Goal: Task Accomplishment & Management: Complete application form

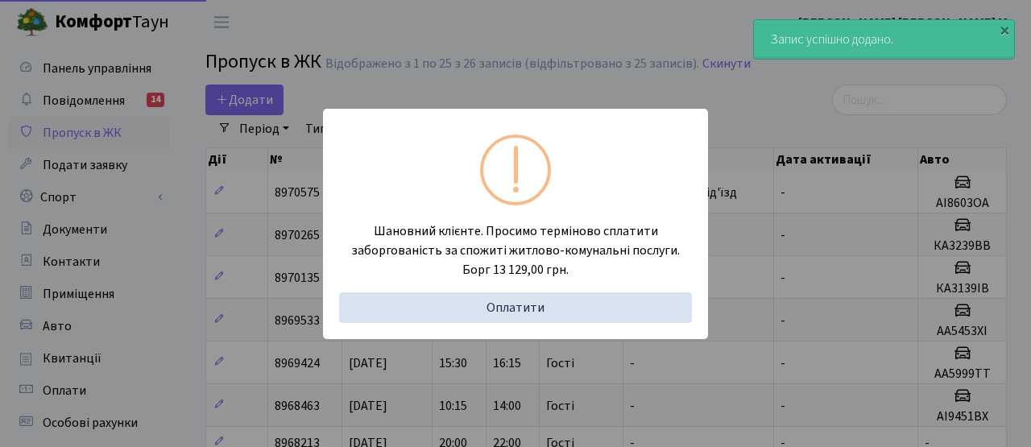
select select "25"
click at [264, 70] on div "Шановний клієнте. Просимо терміново сплатити заборгованість за спожиті житлово-…" at bounding box center [515, 223] width 1031 height 447
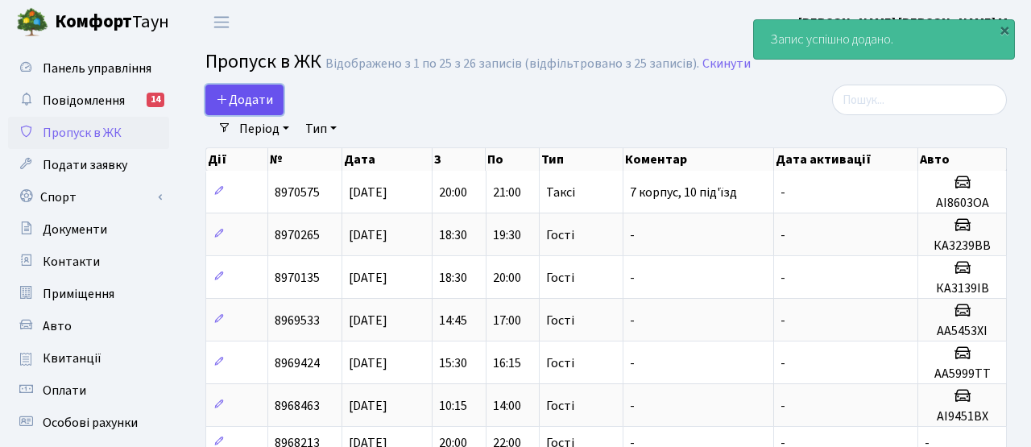
click at [253, 110] on link "Додати" at bounding box center [244, 100] width 78 height 31
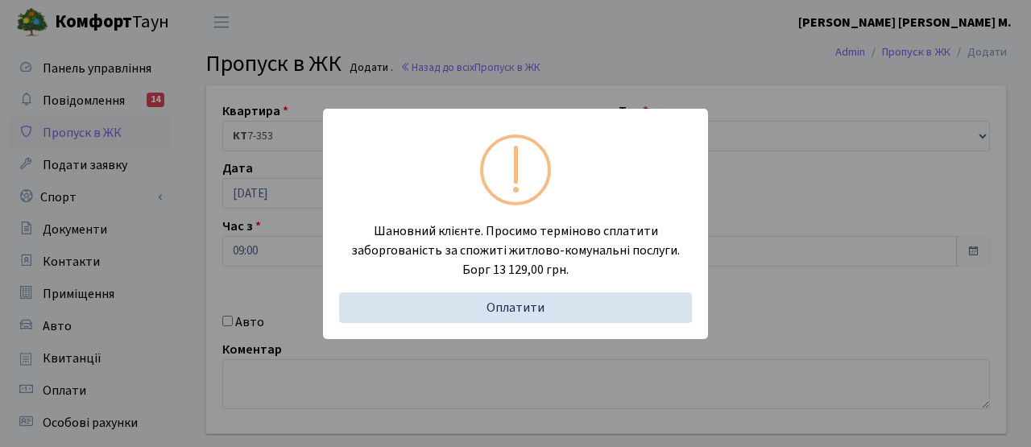
click at [240, 205] on div "Шановний клієнте. Просимо терміново сплатити заборгованість за спожиті житлово-…" at bounding box center [515, 223] width 1031 height 447
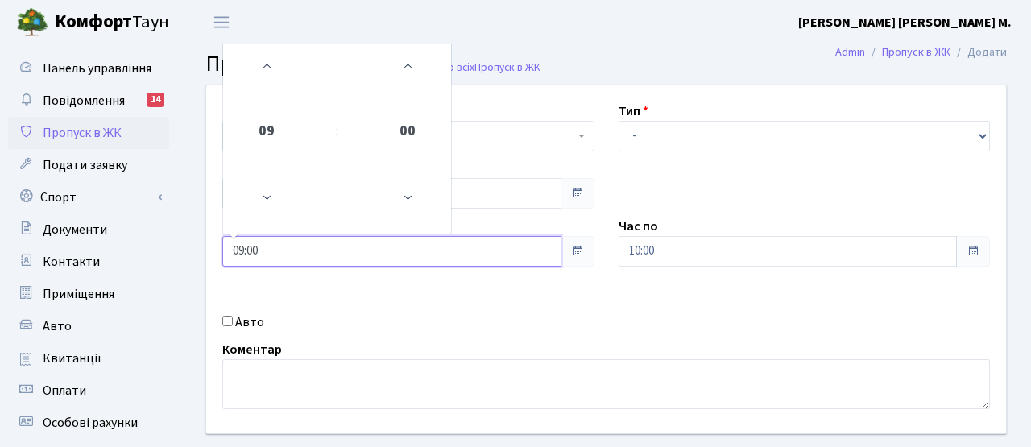
drag, startPoint x: 278, startPoint y: 263, endPoint x: 246, endPoint y: 262, distance: 32.3
click at [239, 260] on input "09:00" at bounding box center [391, 251] width 339 height 31
click at [385, 284] on div "Квартира <b>КТ</b>&nbsp;&nbsp;&nbsp;&nbsp;7-353 <b>КТ</b>&nbsp;&nbsp;&nbsp;&nbs…" at bounding box center [606, 259] width 824 height 348
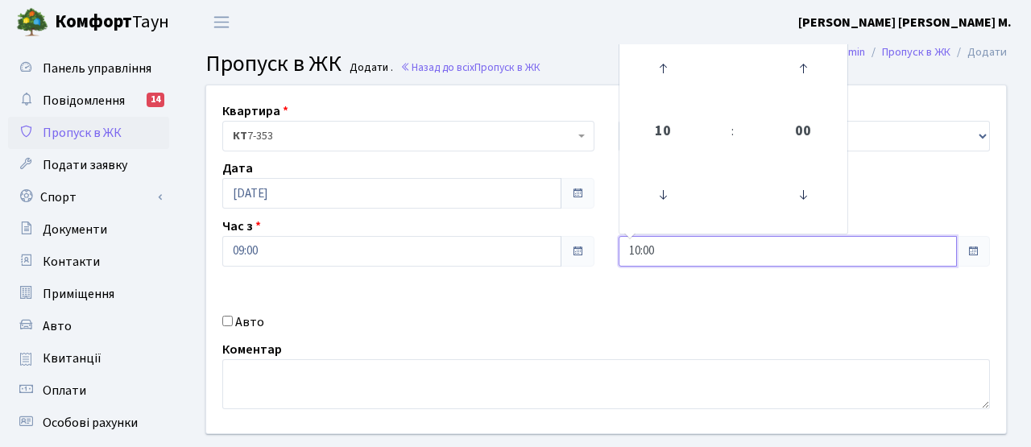
drag, startPoint x: 672, startPoint y: 247, endPoint x: 599, endPoint y: 243, distance: 73.4
click at [599, 243] on div "Квартира <b>КТ</b>&nbsp;&nbsp;&nbsp;&nbsp;7-353 <b>КТ</b>&nbsp;&nbsp;&nbsp;&nbs…" at bounding box center [606, 259] width 824 height 348
type input "11:00"
click at [640, 296] on div "Квартира <b>КТ</b>&nbsp;&nbsp;&nbsp;&nbsp;7-353 <b>КТ</b>&nbsp;&nbsp;&nbsp;&nbs…" at bounding box center [606, 259] width 824 height 348
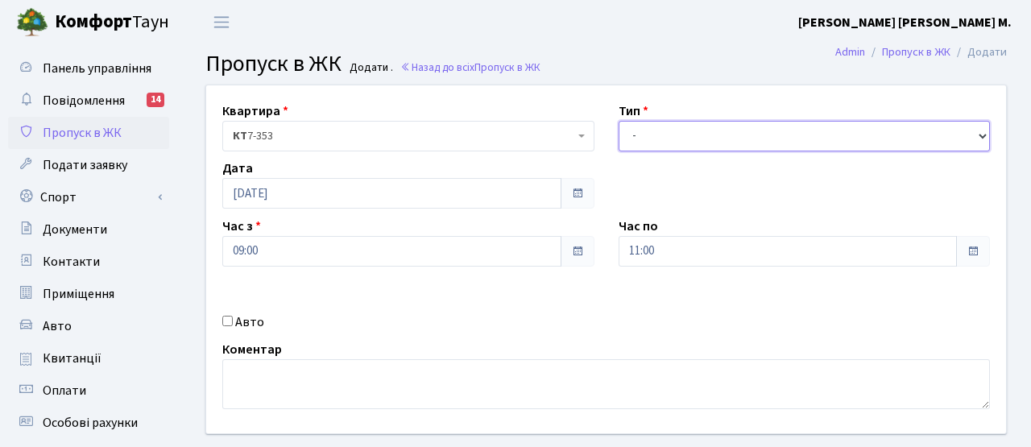
click at [682, 131] on select "- Доставка Таксі Гості Сервіс" at bounding box center [805, 136] width 372 height 31
select select "3"
click at [619, 121] on select "- Доставка Таксі Гості Сервіс" at bounding box center [805, 136] width 372 height 31
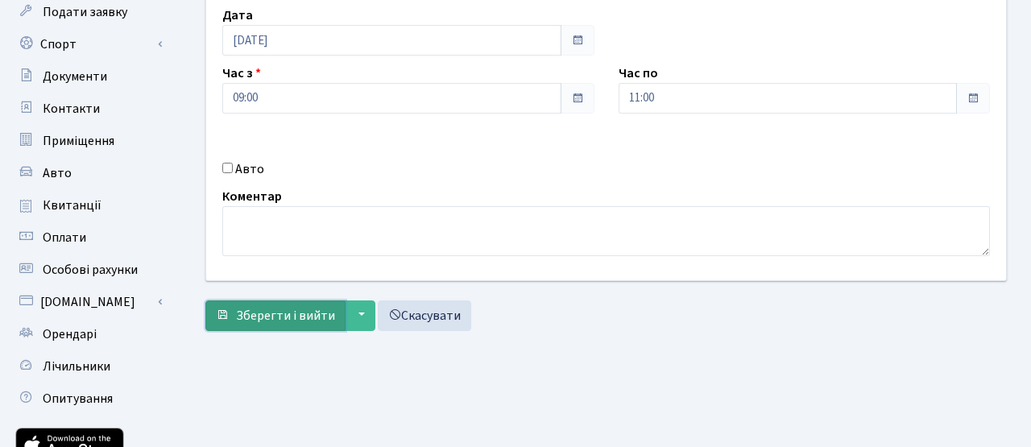
click at [335, 317] on button "Зберегти і вийти" at bounding box center [275, 315] width 140 height 31
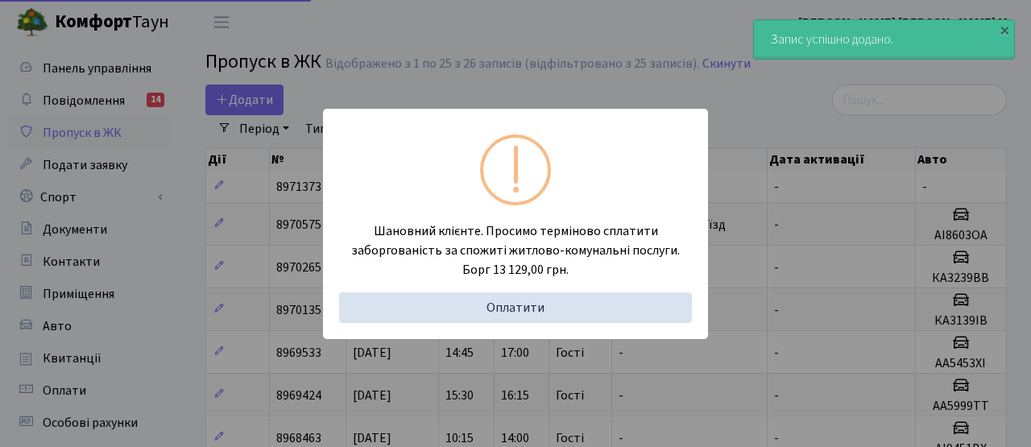
select select "25"
click at [217, 208] on div "Шановний клієнте. Просимо терміново сплатити заборгованість за спожиті житлово-…" at bounding box center [515, 223] width 1031 height 447
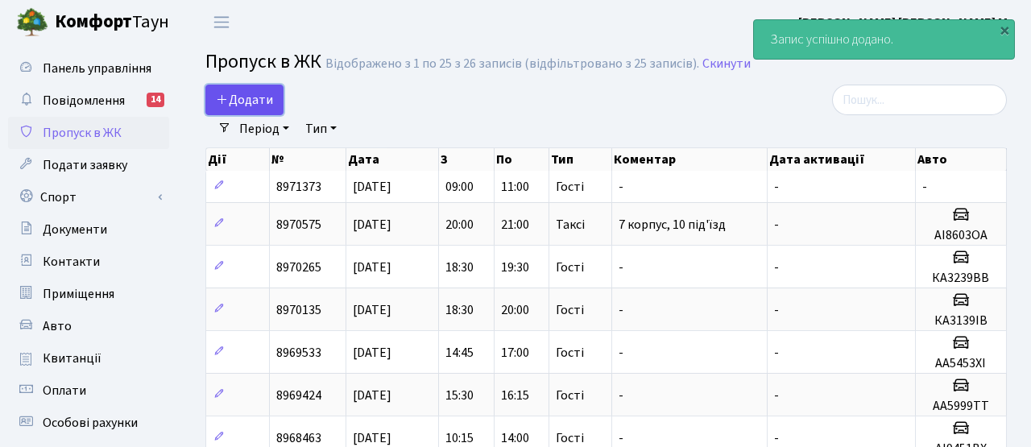
click at [244, 102] on span "Додати" at bounding box center [244, 100] width 57 height 18
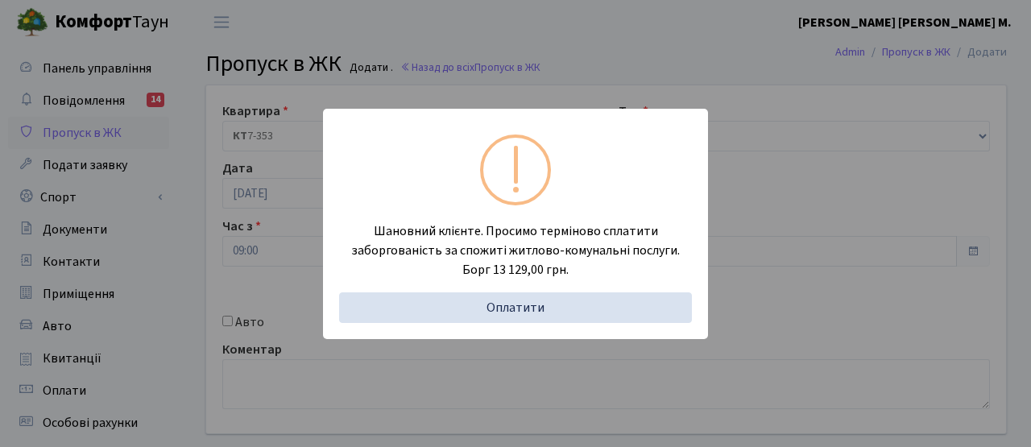
drag, startPoint x: 0, startPoint y: 0, endPoint x: 234, endPoint y: 234, distance: 331.0
click at [234, 234] on div "Шановний клієнте. Просимо терміново сплатити заборгованість за спожиті житлово-…" at bounding box center [515, 223] width 1031 height 447
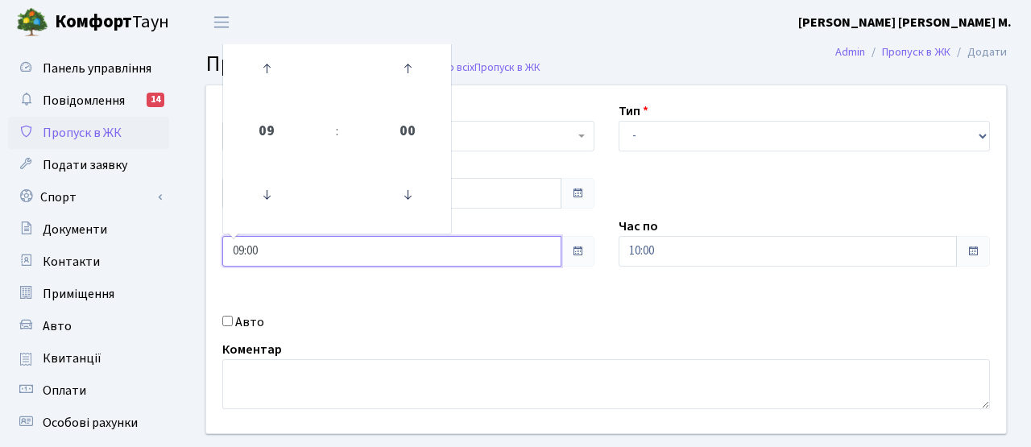
drag, startPoint x: 263, startPoint y: 251, endPoint x: 201, endPoint y: 250, distance: 62.1
click at [201, 250] on div "Квартира <b>КТ</b>&nbsp;&nbsp;&nbsp;&nbsp;7-353 <b>КТ</b>&nbsp;&nbsp;&nbsp;&nbs…" at bounding box center [606, 259] width 824 height 348
type input "11:00"
click at [437, 304] on div "Квартира <b>КТ</b>&nbsp;&nbsp;&nbsp;&nbsp;7-353 <b>КТ</b>&nbsp;&nbsp;&nbsp;&nbs…" at bounding box center [606, 259] width 824 height 348
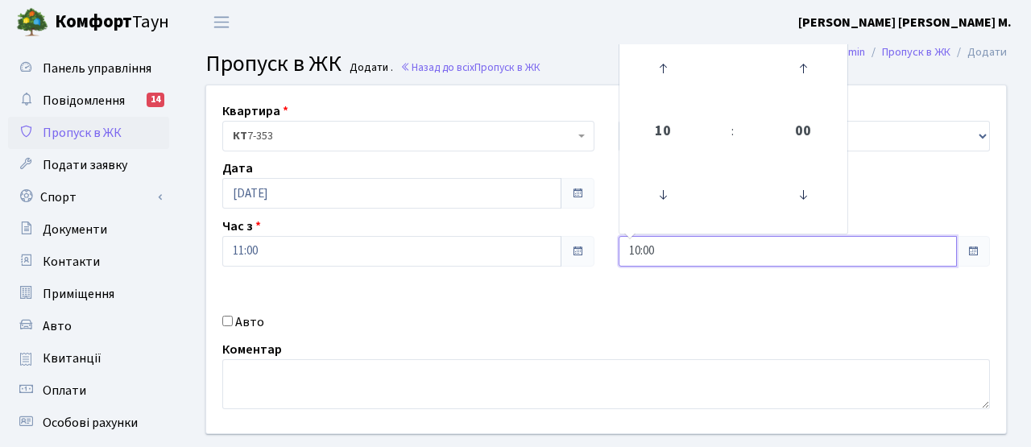
drag, startPoint x: 686, startPoint y: 251, endPoint x: 576, endPoint y: 250, distance: 109.6
click at [576, 250] on div "Квартира <b>КТ</b>&nbsp;&nbsp;&nbsp;&nbsp;7-353 <b>КТ</b>&nbsp;&nbsp;&nbsp;&nbs…" at bounding box center [606, 259] width 824 height 348
type input "13:00"
click at [603, 317] on div "Авто" at bounding box center [408, 322] width 396 height 19
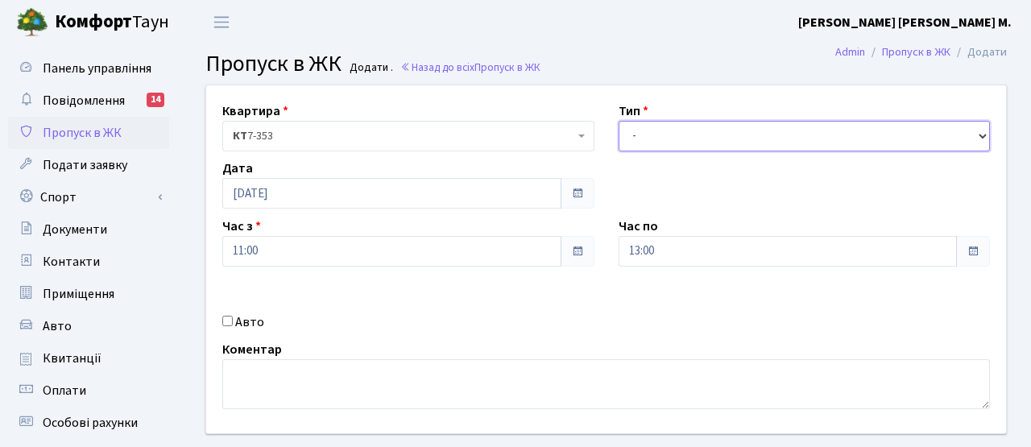
click at [679, 131] on select "- Доставка Таксі Гості Сервіс" at bounding box center [805, 136] width 372 height 31
select select "3"
click at [619, 121] on select "- Доставка Таксі Гості Сервіс" at bounding box center [805, 136] width 372 height 31
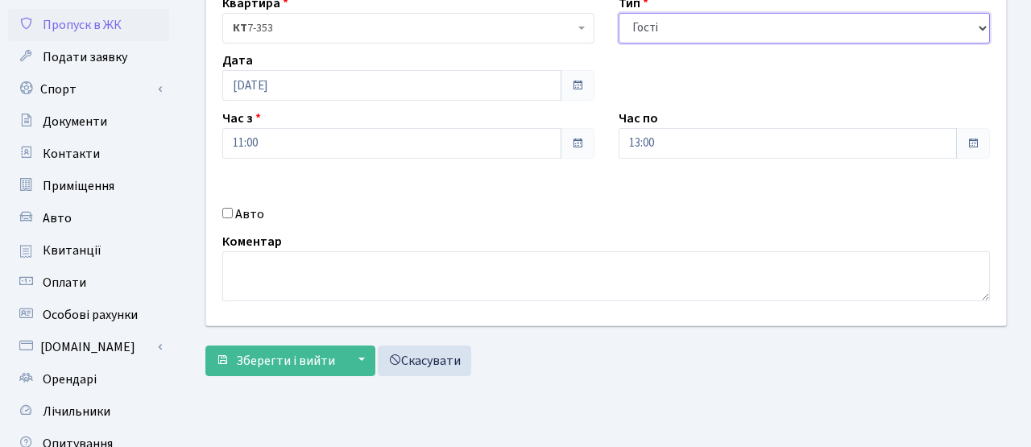
scroll to position [265, 0]
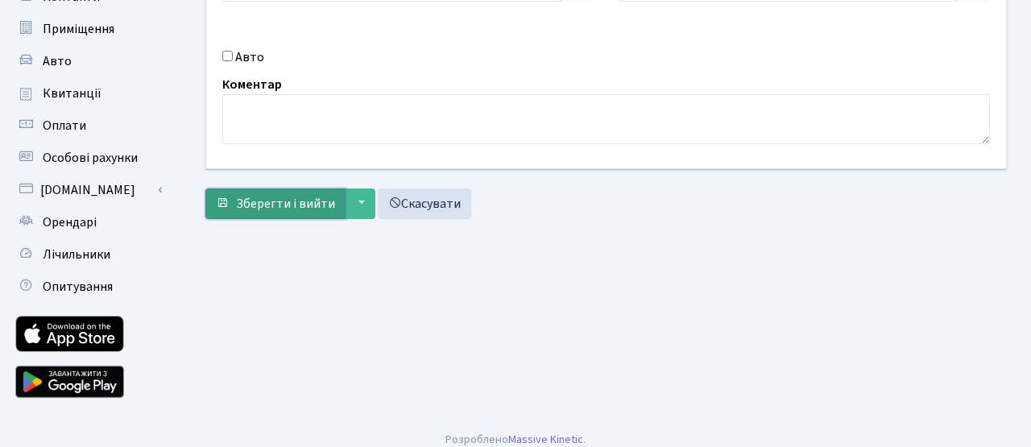
click at [311, 199] on span "Зберегти і вийти" at bounding box center [285, 204] width 99 height 18
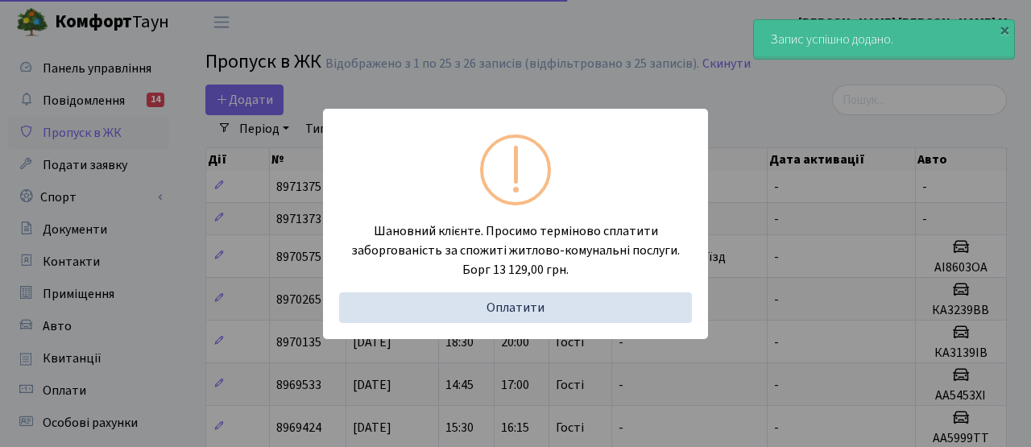
select select "25"
click at [267, 227] on div "Шановний клієнте. Просимо терміново сплатити заборгованість за спожиті житлово-…" at bounding box center [515, 223] width 1031 height 447
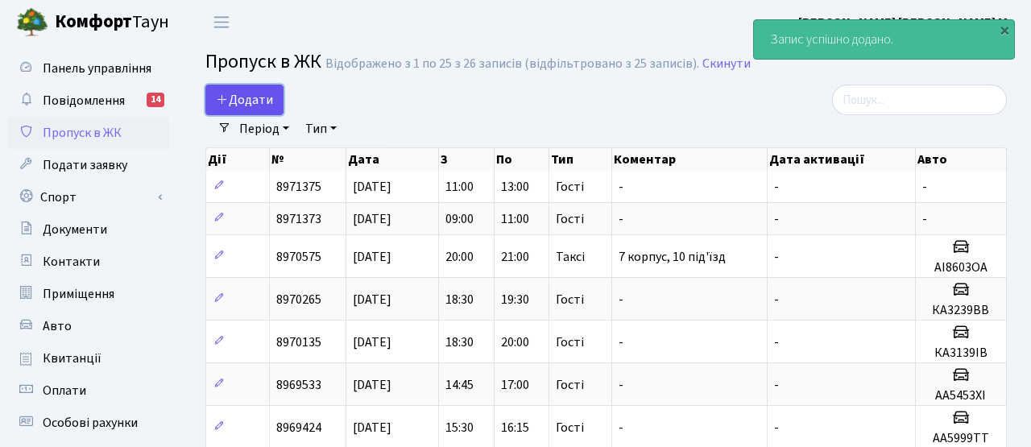
click at [250, 106] on span "Додати" at bounding box center [244, 100] width 57 height 18
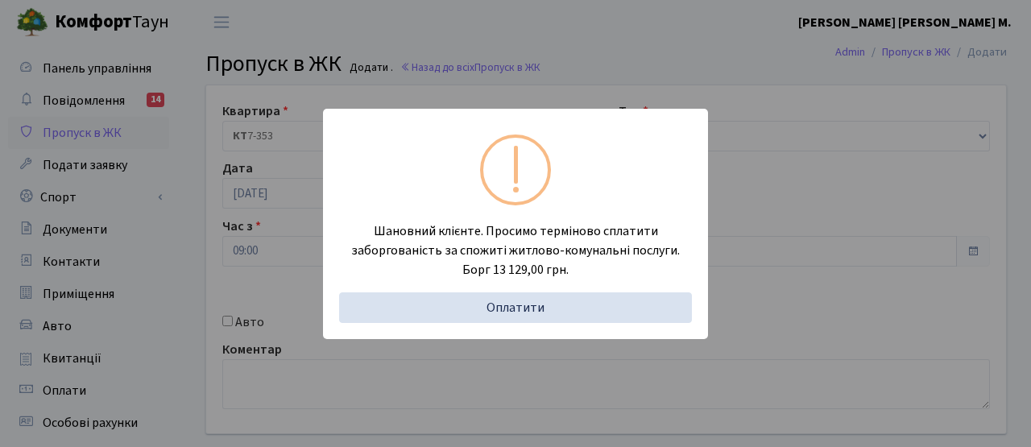
click at [270, 282] on div "Шановний клієнте. Просимо терміново сплатити заборгованість за спожиті житлово-…" at bounding box center [515, 223] width 1031 height 447
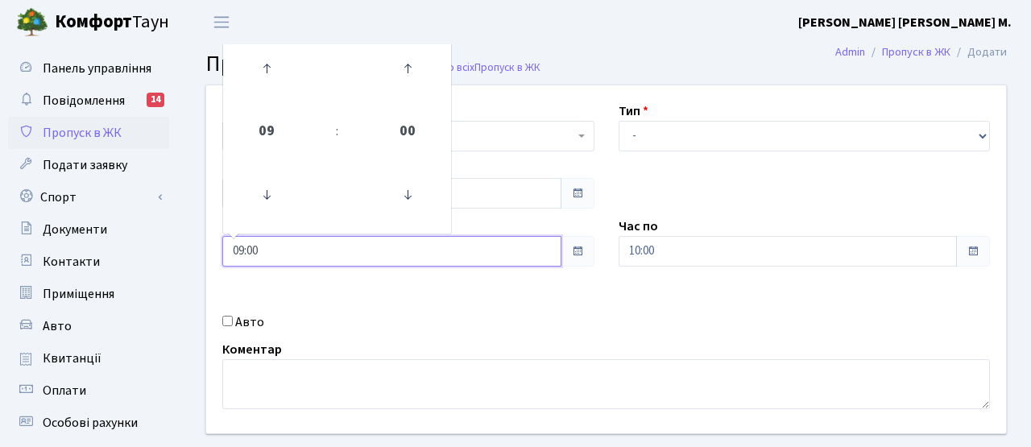
drag, startPoint x: 269, startPoint y: 255, endPoint x: 208, endPoint y: 249, distance: 61.6
click at [209, 248] on div "Квартира <b>КТ</b>&nbsp;&nbsp;&nbsp;&nbsp;7-353 <b>КТ</b>&nbsp;&nbsp;&nbsp;&nbs…" at bounding box center [606, 259] width 824 height 348
type input "13:00"
click at [397, 306] on div "Квартира <b>КТ</b>&nbsp;&nbsp;&nbsp;&nbsp;7-353 <b>КТ</b>&nbsp;&nbsp;&nbsp;&nbs…" at bounding box center [606, 259] width 824 height 348
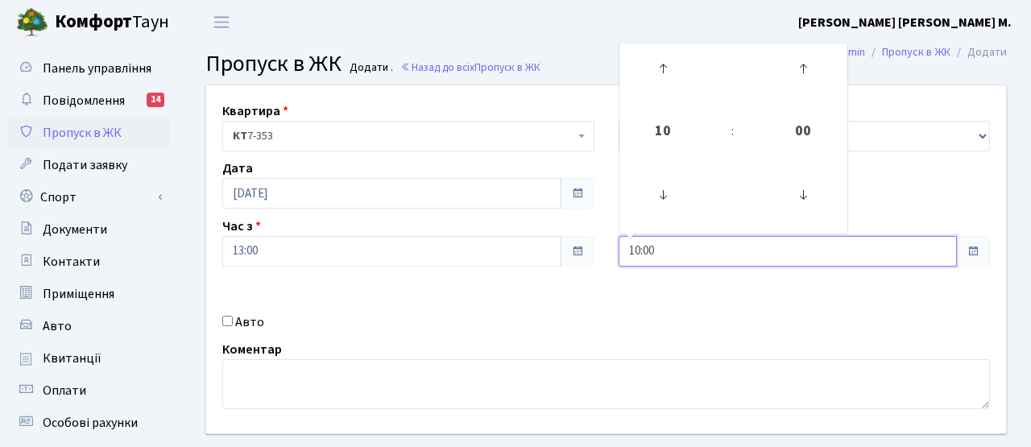
drag, startPoint x: 667, startPoint y: 251, endPoint x: 564, endPoint y: 238, distance: 103.9
click at [564, 238] on div "Квартира <b>КТ</b>&nbsp;&nbsp;&nbsp;&nbsp;7-353 <b>КТ</b>&nbsp;&nbsp;&nbsp;&nbs…" at bounding box center [606, 259] width 824 height 348
type input "15:00"
click at [551, 313] on div "Авто" at bounding box center [408, 322] width 396 height 19
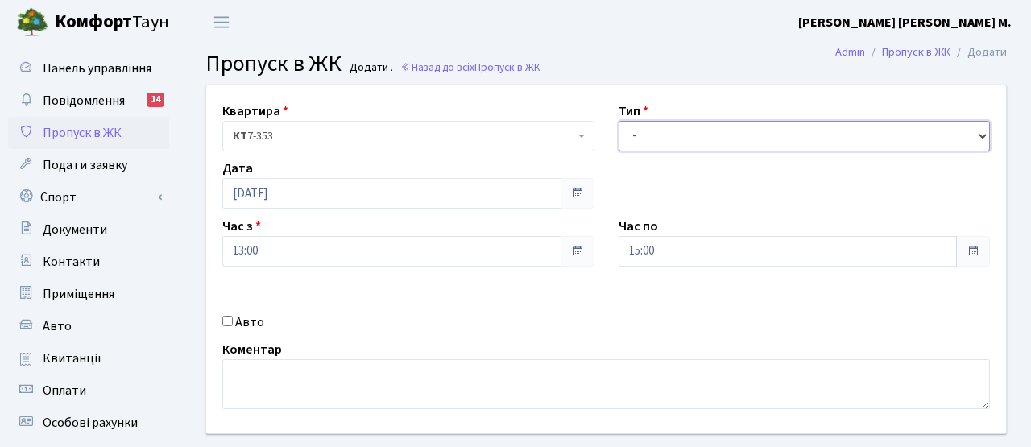
click at [669, 127] on select "- Доставка Таксі Гості Сервіс" at bounding box center [805, 136] width 372 height 31
select select "3"
click at [619, 121] on select "- Доставка Таксі Гості Сервіс" at bounding box center [805, 136] width 372 height 31
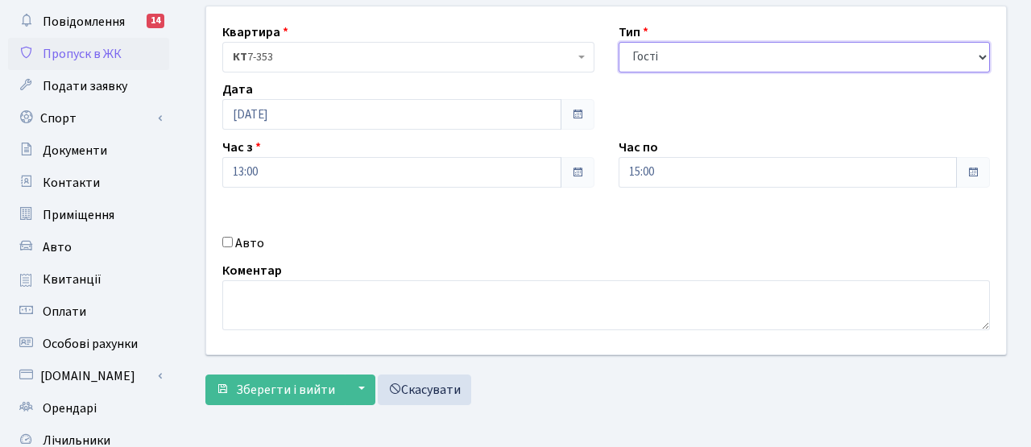
scroll to position [213, 0]
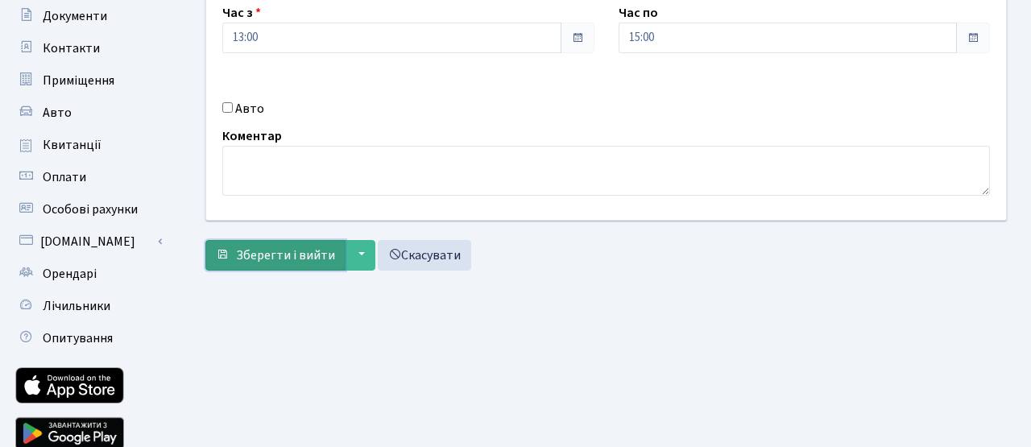
click at [271, 262] on span "Зберегти і вийти" at bounding box center [285, 256] width 99 height 18
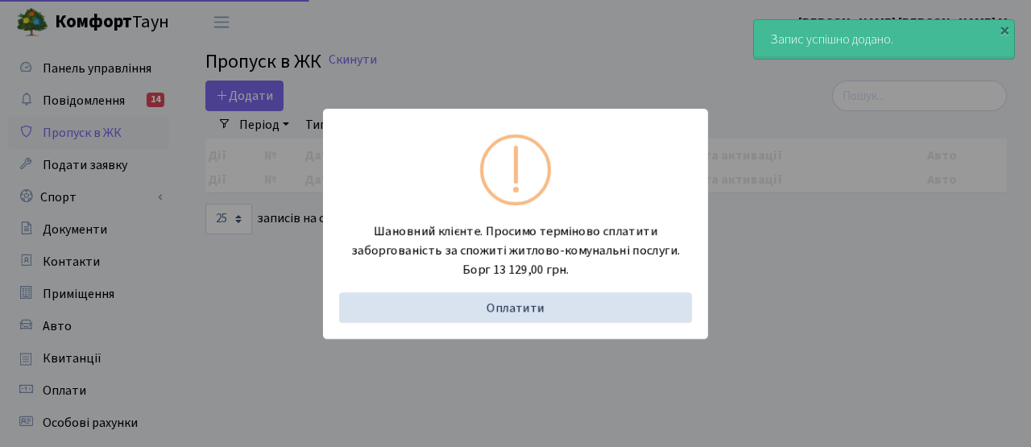
select select "25"
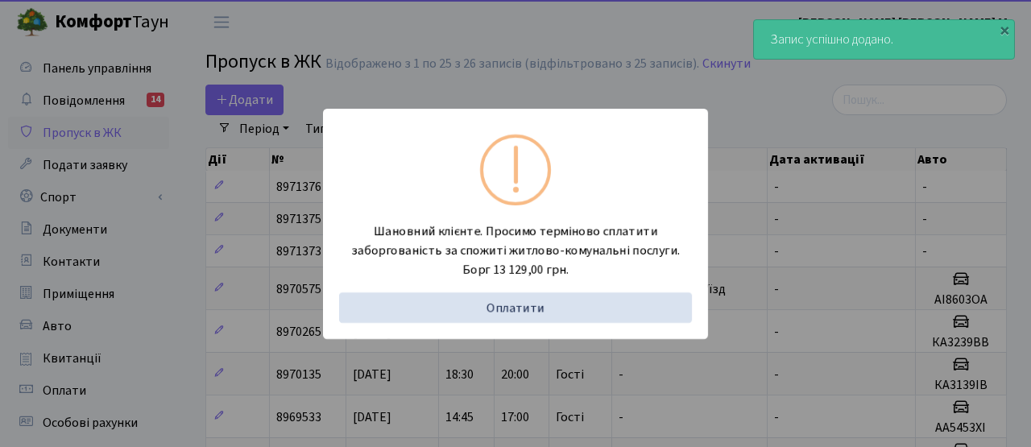
click at [254, 242] on div "Шановний клієнте. Просимо терміново сплатити заборгованість за спожиті житлово-…" at bounding box center [515, 223] width 1031 height 447
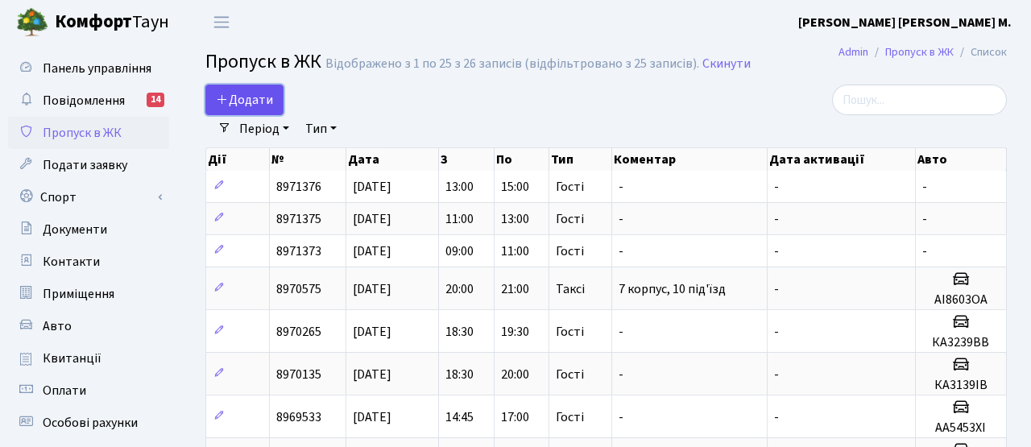
click at [255, 100] on span "Додати" at bounding box center [244, 100] width 57 height 18
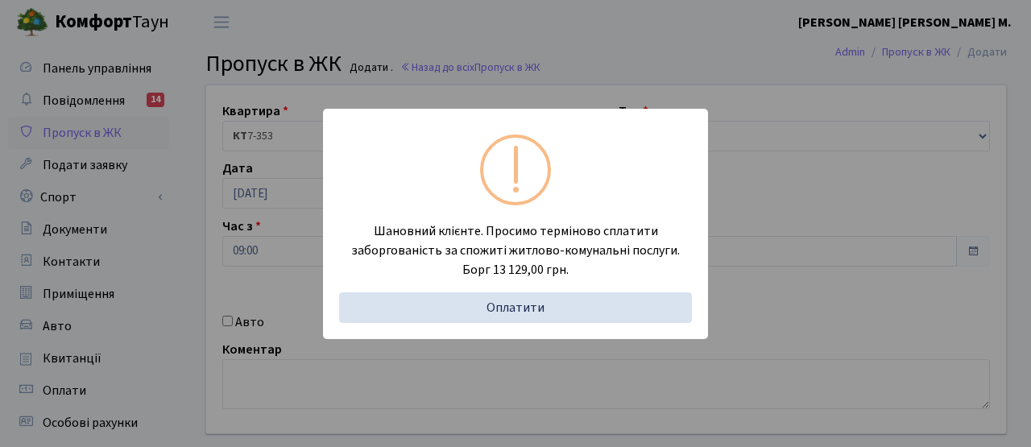
click at [265, 232] on div "Шановний клієнте. Просимо терміново сплатити заборгованість за спожиті житлово-…" at bounding box center [515, 223] width 1031 height 447
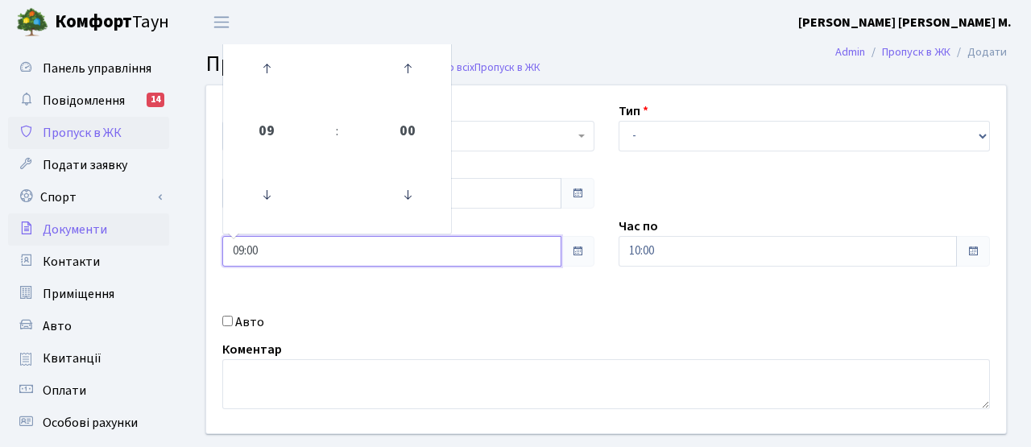
drag, startPoint x: 266, startPoint y: 239, endPoint x: 168, endPoint y: 231, distance: 97.8
click at [168, 232] on div "Панель управління Повідомлення 14 Пропуск в ЖК Подати заявку Спорт Бронювання С…" at bounding box center [515, 364] width 1031 height 640
drag, startPoint x: 273, startPoint y: 255, endPoint x: 168, endPoint y: 236, distance: 106.4
click at [168, 236] on div "Панель управління Повідомлення 14 Пропуск в ЖК Подати заявку Спорт Бронювання С…" at bounding box center [515, 364] width 1031 height 640
type input "15:00"
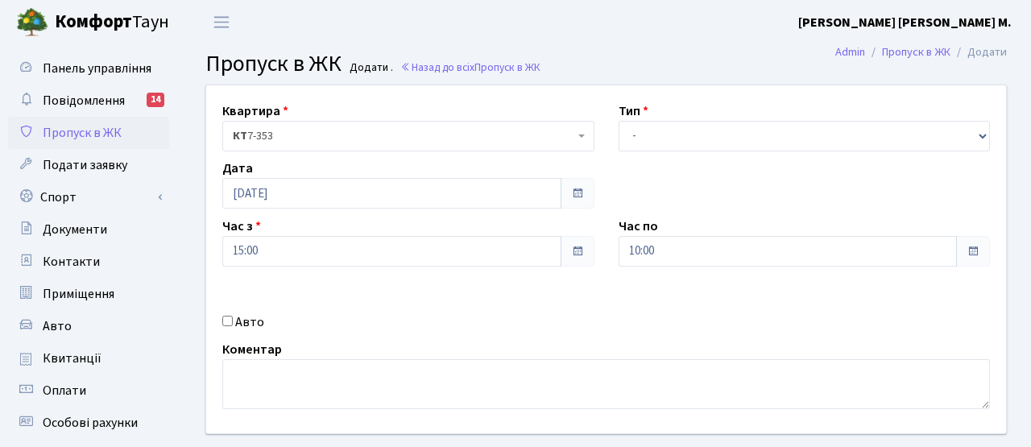
click at [351, 315] on div "Авто" at bounding box center [408, 322] width 396 height 19
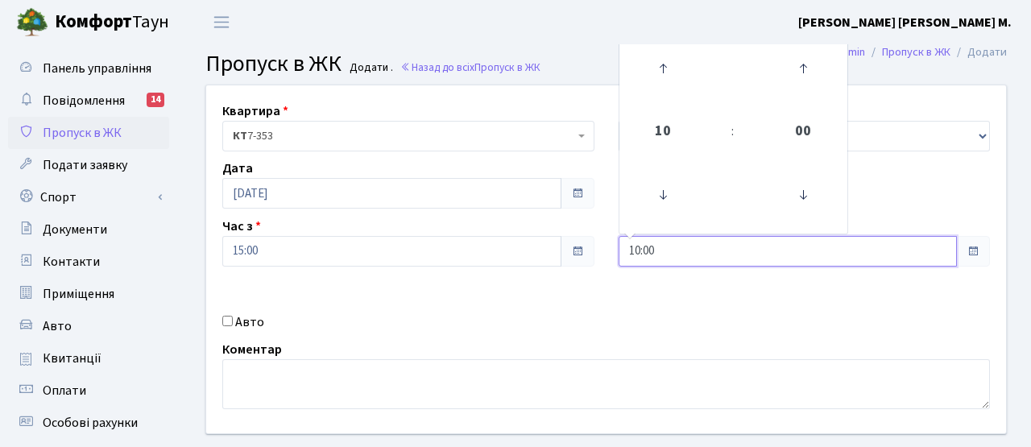
drag, startPoint x: 662, startPoint y: 251, endPoint x: 539, endPoint y: 232, distance: 124.8
click at [539, 232] on div "Квартира <b>КТ</b>&nbsp;&nbsp;&nbsp;&nbsp;7-353 <b>КТ</b>&nbsp;&nbsp;&nbsp;&nbs…" at bounding box center [606, 259] width 824 height 348
click at [543, 317] on div "Авто" at bounding box center [408, 322] width 396 height 19
drag, startPoint x: 662, startPoint y: 243, endPoint x: 550, endPoint y: 236, distance: 112.2
click at [551, 238] on div "Квартира <b>КТ</b>&nbsp;&nbsp;&nbsp;&nbsp;7-353 <b>КТ</b>&nbsp;&nbsp;&nbsp;&nbs…" at bounding box center [606, 259] width 824 height 348
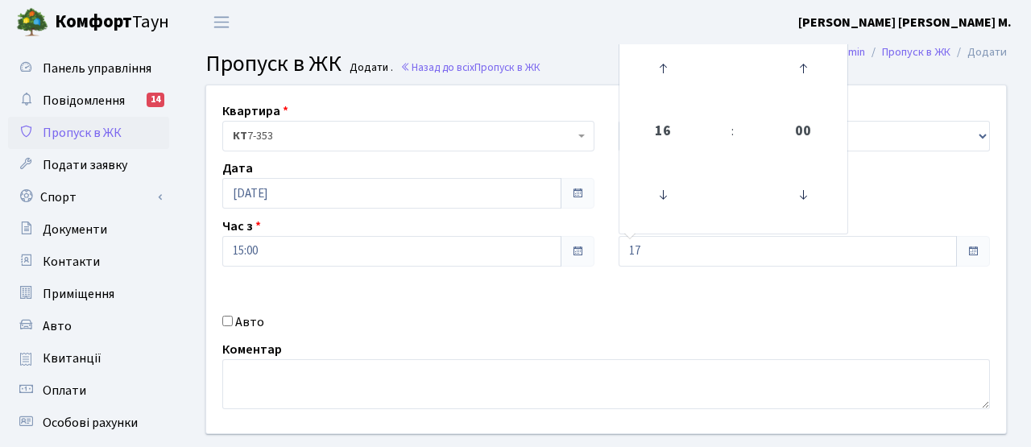
type input "17:00"
click at [577, 326] on div "Авто" at bounding box center [408, 322] width 396 height 19
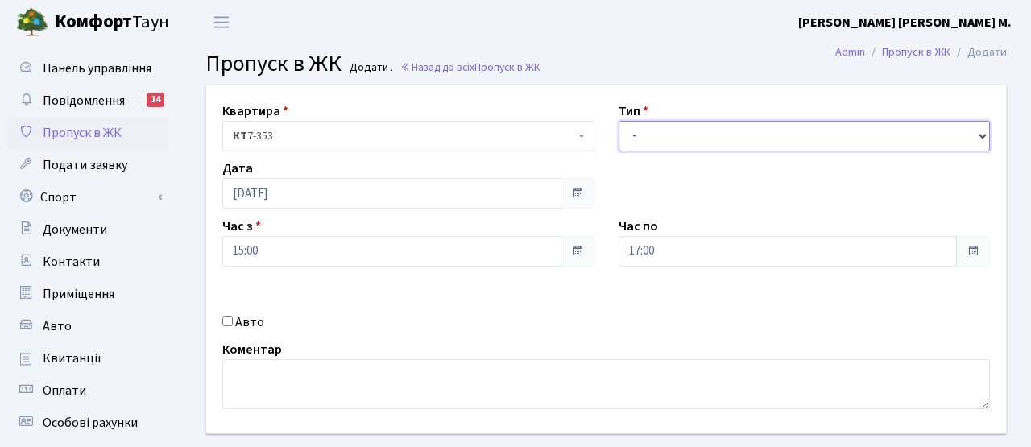
click at [631, 139] on select "- Доставка Таксі Гості Сервіс" at bounding box center [805, 136] width 372 height 31
select select "3"
click at [619, 121] on select "- Доставка Таксі Гості Сервіс" at bounding box center [805, 136] width 372 height 31
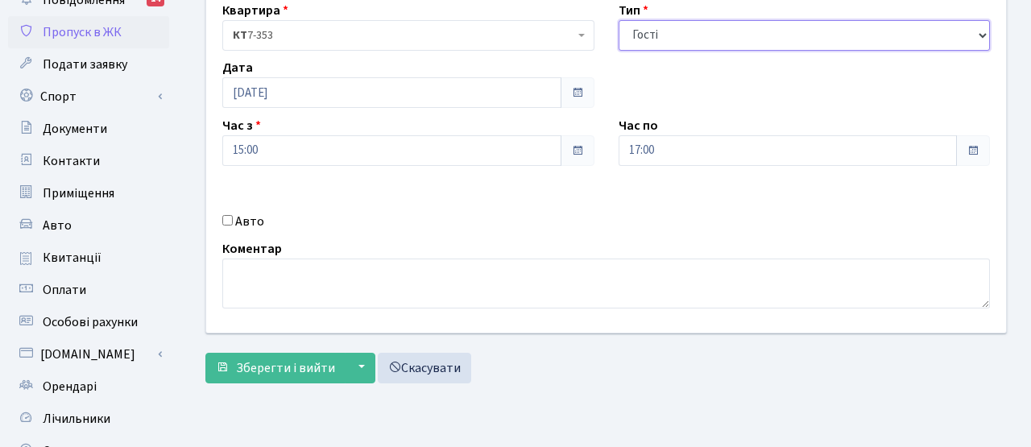
scroll to position [132, 0]
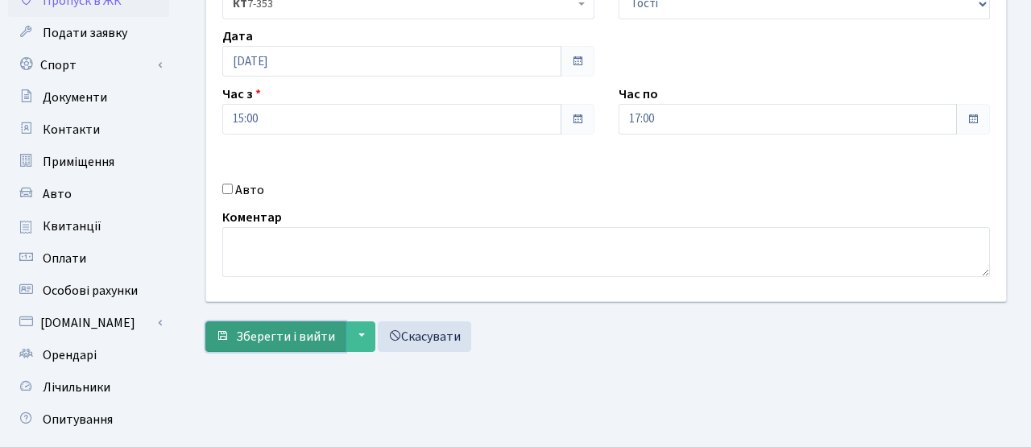
click at [303, 347] on button "Зберегти і вийти" at bounding box center [275, 336] width 140 height 31
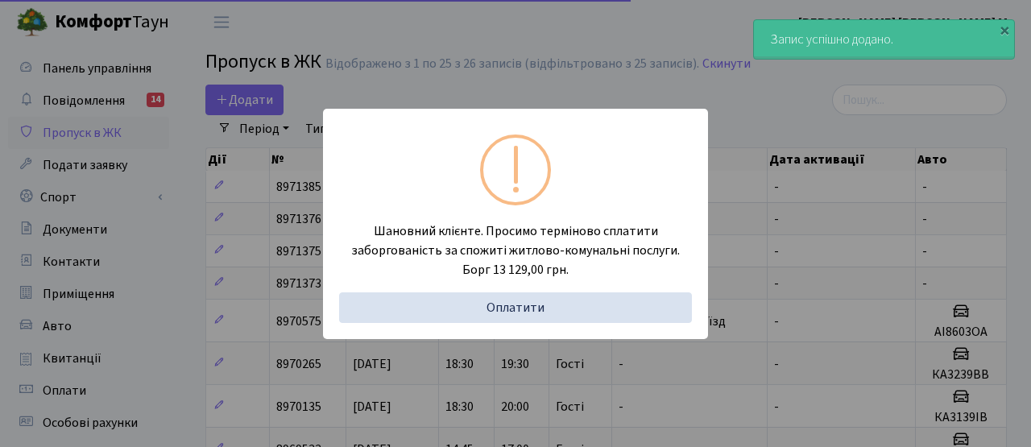
select select "25"
click at [218, 172] on div "Шановний клієнте. Просимо терміново сплатити заборгованість за спожиті житлово-…" at bounding box center [515, 223] width 1031 height 447
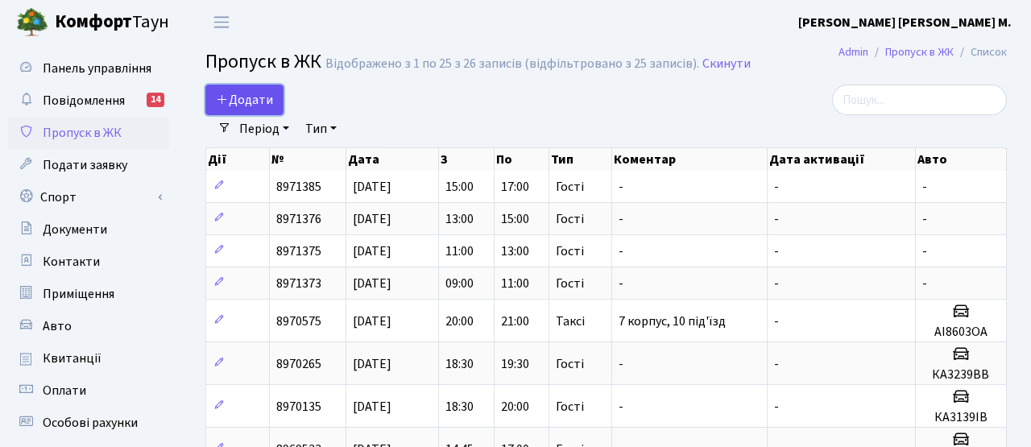
click at [242, 93] on span "Додати" at bounding box center [244, 100] width 57 height 18
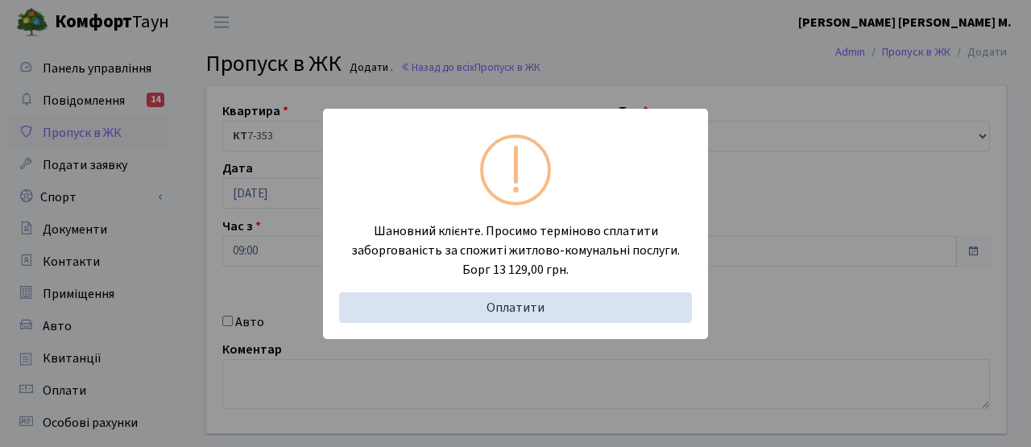
click at [225, 200] on div "Шановний клієнте. Просимо терміново сплатити заборгованість за спожиті житлово-…" at bounding box center [515, 223] width 1031 height 447
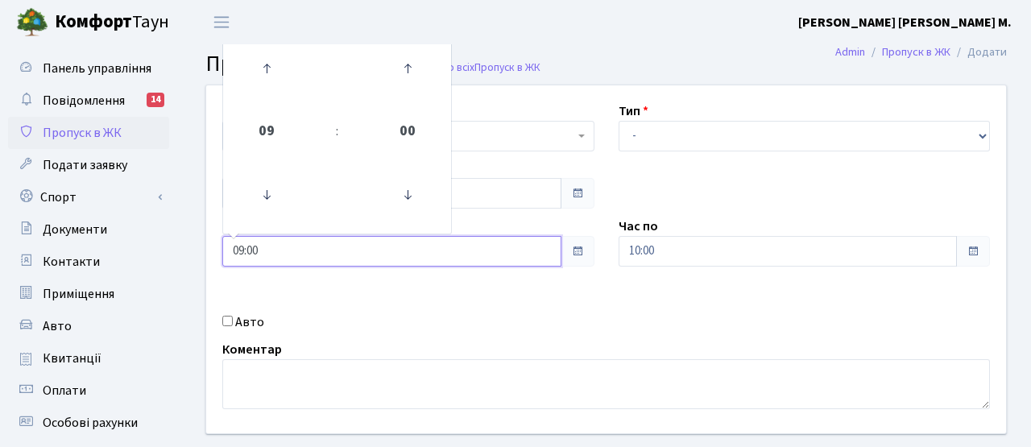
drag, startPoint x: 287, startPoint y: 253, endPoint x: 184, endPoint y: 236, distance: 104.5
click at [184, 236] on div "Квартира <b>КТ</b>&nbsp;&nbsp;&nbsp;&nbsp;7-353 <b>КТ</b>&nbsp;&nbsp;&nbsp;&nbs…" at bounding box center [606, 289] width 850 height 408
type input "17:00"
click at [367, 314] on div "Авто" at bounding box center [408, 322] width 396 height 19
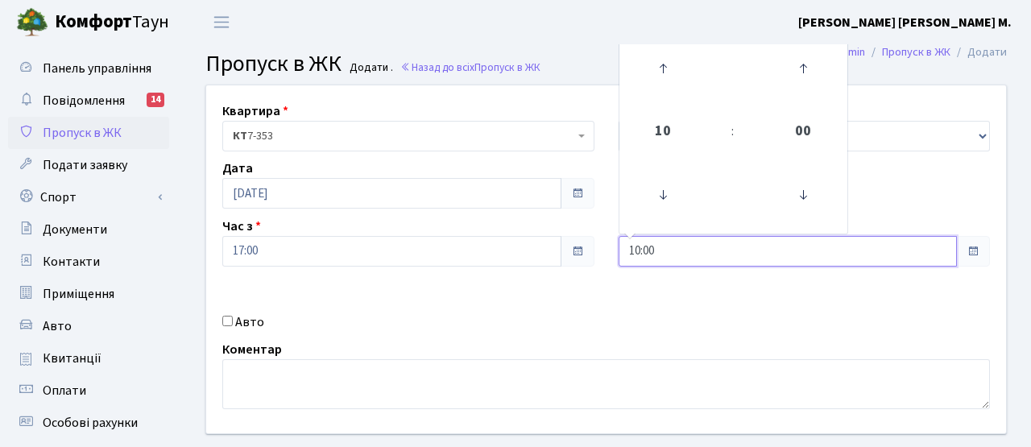
drag, startPoint x: 665, startPoint y: 251, endPoint x: 574, endPoint y: 235, distance: 91.7
click at [574, 235] on div "Квартира <b>КТ</b>&nbsp;&nbsp;&nbsp;&nbsp;7-353 <b>КТ</b>&nbsp;&nbsp;&nbsp;&nbs…" at bounding box center [606, 259] width 824 height 348
type input "19:00"
click at [544, 306] on div "Квартира <b>КТ</b>&nbsp;&nbsp;&nbsp;&nbsp;7-353 <b>КТ</b>&nbsp;&nbsp;&nbsp;&nbs…" at bounding box center [606, 259] width 824 height 348
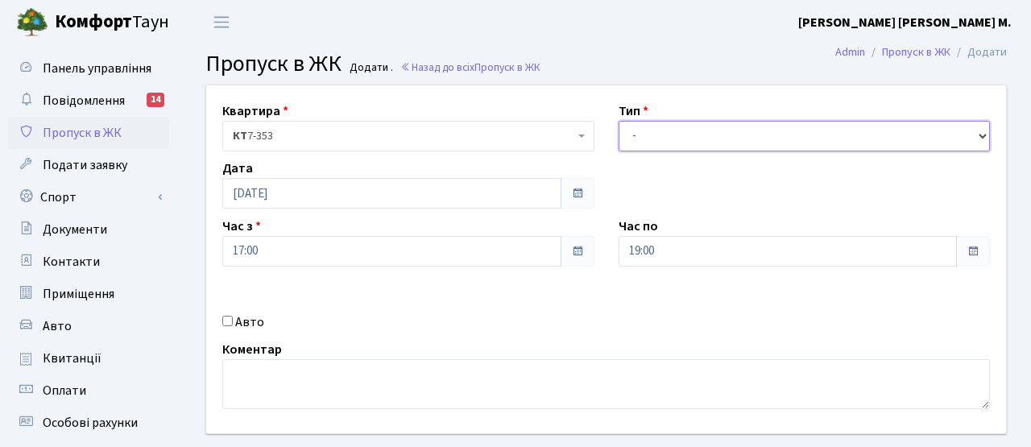
click at [649, 132] on select "- Доставка Таксі Гості Сервіс" at bounding box center [805, 136] width 372 height 31
select select "3"
click at [619, 121] on select "- Доставка Таксі Гості Сервіс" at bounding box center [805, 136] width 372 height 31
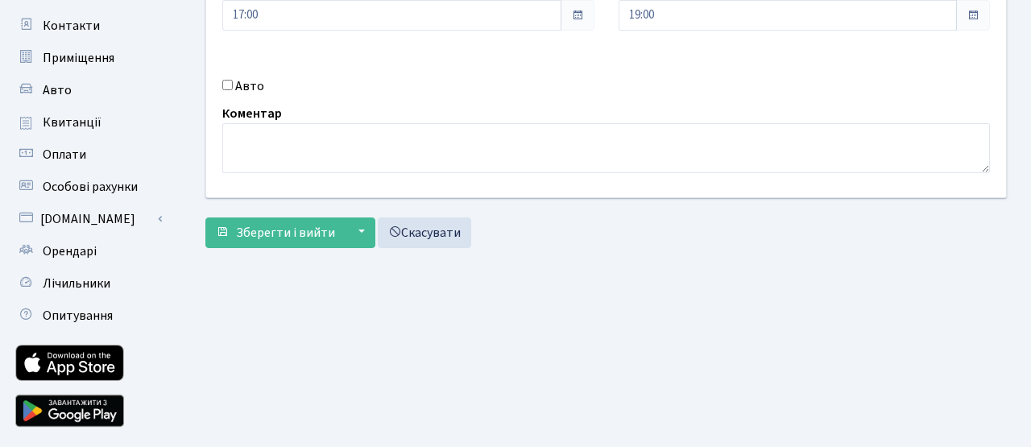
scroll to position [278, 0]
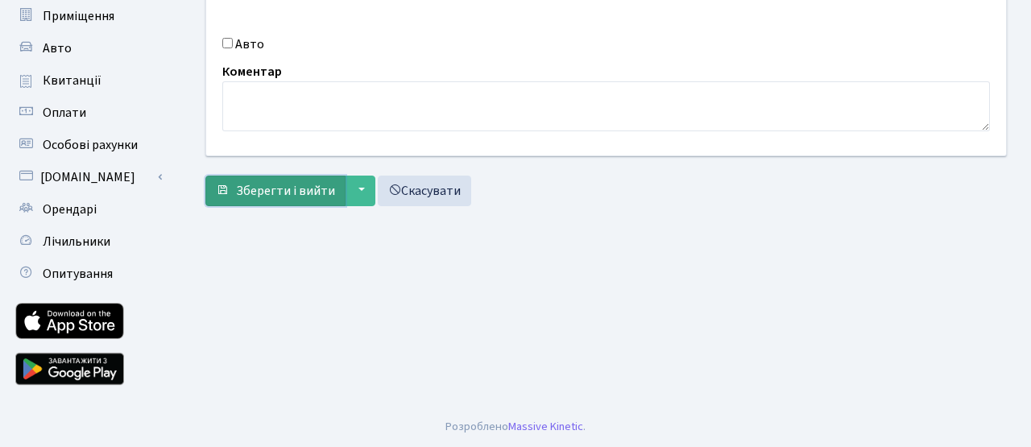
click at [304, 188] on span "Зберегти і вийти" at bounding box center [285, 191] width 99 height 18
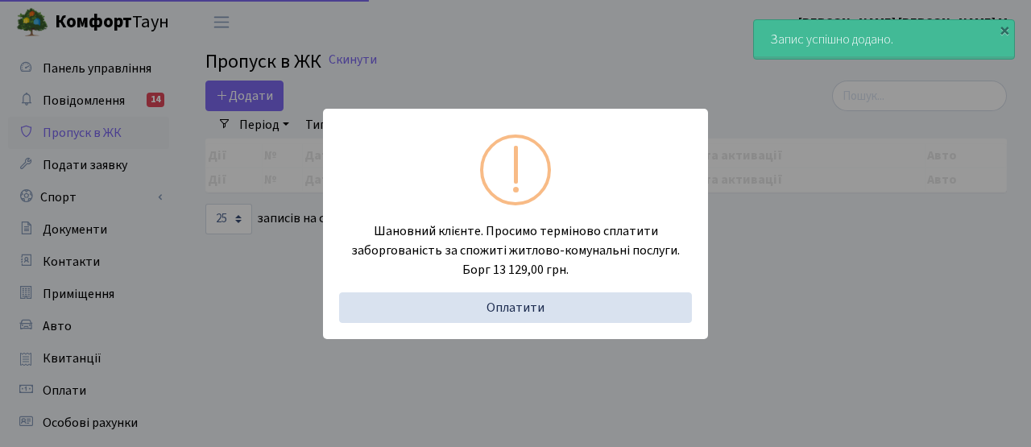
select select "25"
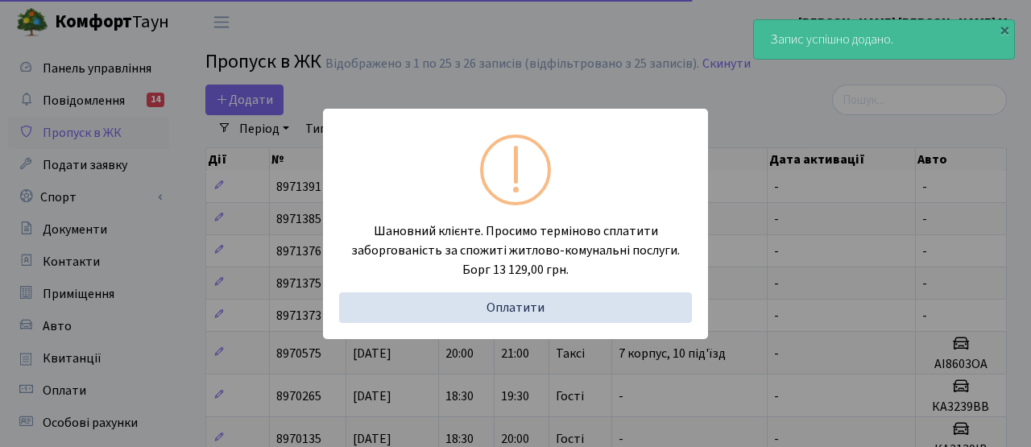
click at [278, 242] on div "Шановний клієнте. Просимо терміново сплатити заборгованість за спожиті житлово-…" at bounding box center [515, 223] width 1031 height 447
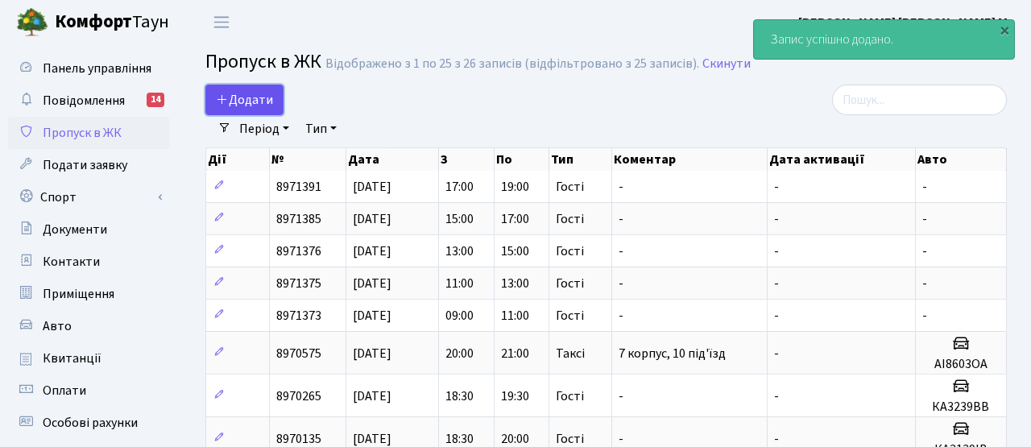
click at [261, 96] on span "Додати" at bounding box center [244, 100] width 57 height 18
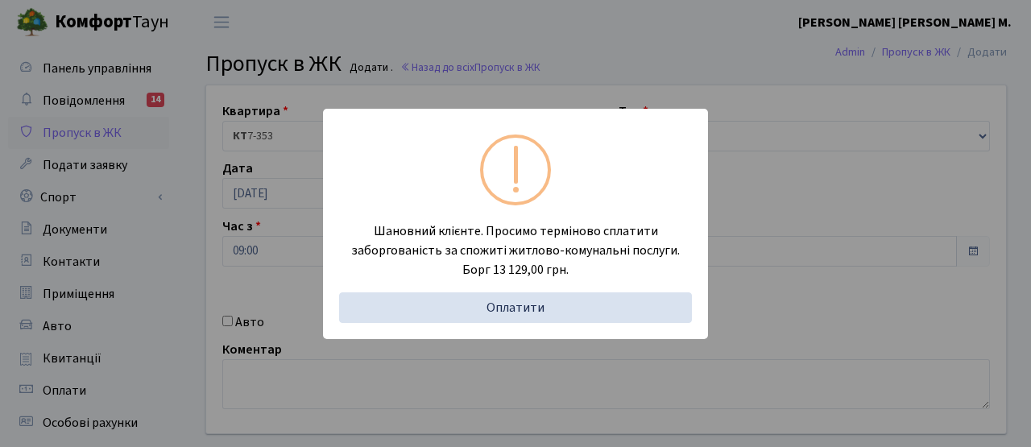
click at [258, 252] on div "Шановний клієнте. Просимо терміново сплатити заборгованість за спожиті житлово-…" at bounding box center [515, 223] width 1031 height 447
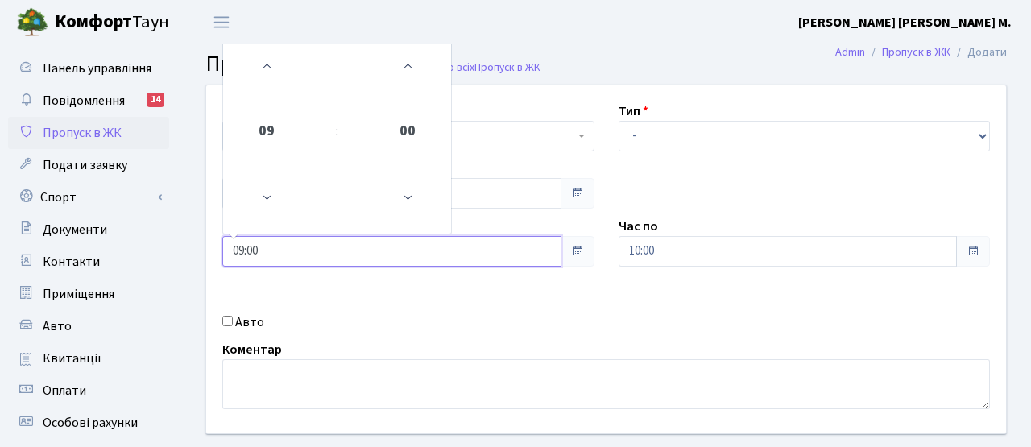
drag, startPoint x: 263, startPoint y: 258, endPoint x: 200, endPoint y: 255, distance: 62.9
click at [200, 255] on div "Квартира <b>КТ</b>&nbsp;&nbsp;&nbsp;&nbsp;7-353 <b>КТ</b>&nbsp;&nbsp;&nbsp;&nbs…" at bounding box center [606, 259] width 824 height 348
type input "19:00"
click at [474, 322] on div "Авто" at bounding box center [408, 322] width 396 height 19
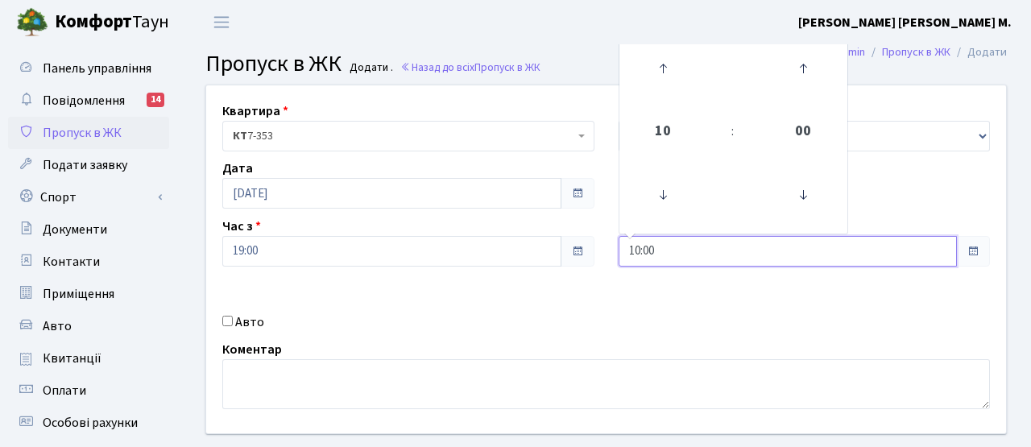
drag, startPoint x: 669, startPoint y: 256, endPoint x: 601, endPoint y: 246, distance: 69.3
click at [601, 246] on div "Квартира <b>КТ</b>&nbsp;&nbsp;&nbsp;&nbsp;7-353 <b>КТ</b>&nbsp;&nbsp;&nbsp;&nbs…" at bounding box center [606, 259] width 824 height 348
type input "21:30"
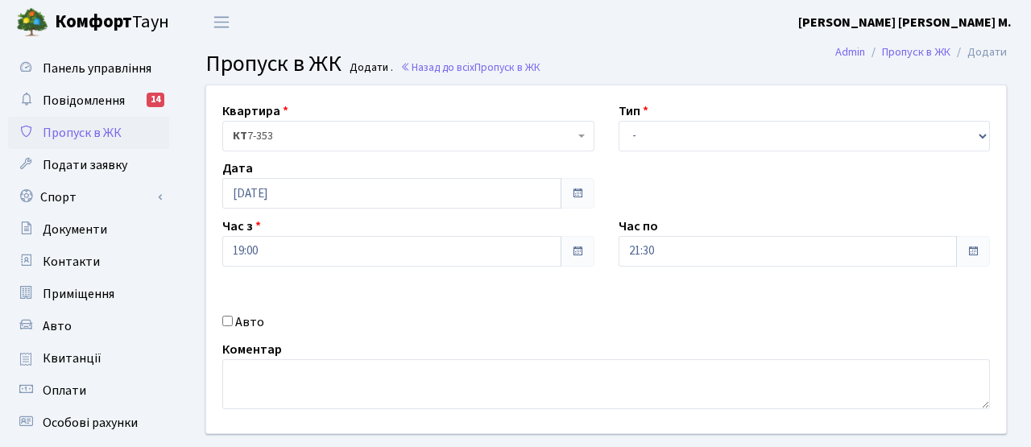
click at [695, 300] on div "Квартира <b>КТ</b>&nbsp;&nbsp;&nbsp;&nbsp;7-353 <b>КТ</b>&nbsp;&nbsp;&nbsp;&nbs…" at bounding box center [606, 259] width 824 height 348
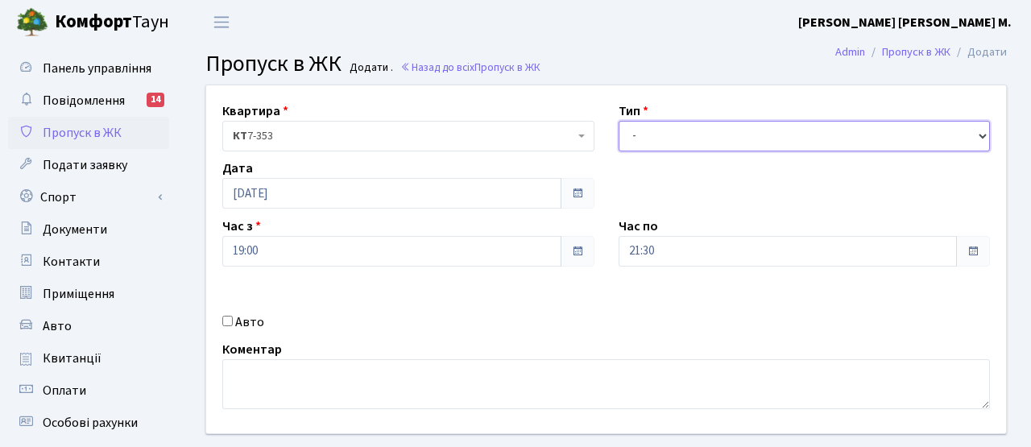
click at [658, 126] on select "- Доставка Таксі Гості Сервіс" at bounding box center [805, 136] width 372 height 31
select select "3"
click at [619, 121] on select "- Доставка Таксі Гості Сервіс" at bounding box center [805, 136] width 372 height 31
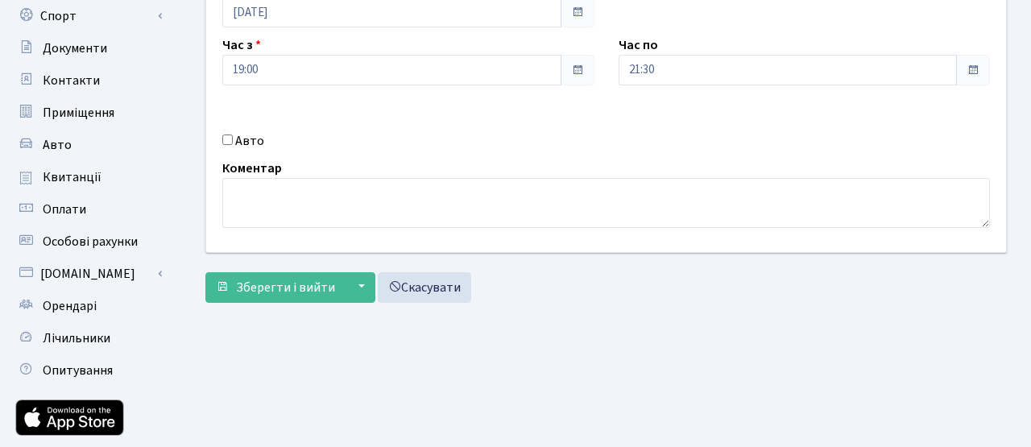
scroll to position [197, 0]
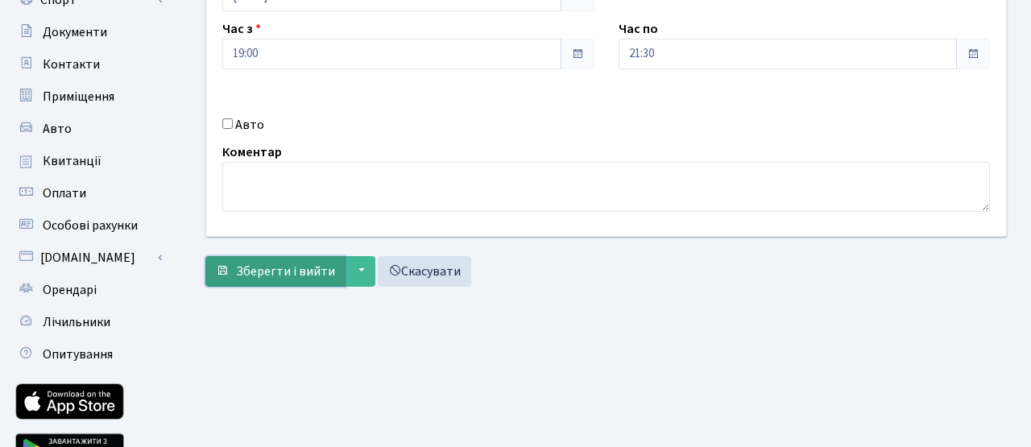
click at [280, 277] on span "Зберегти і вийти" at bounding box center [285, 272] width 99 height 18
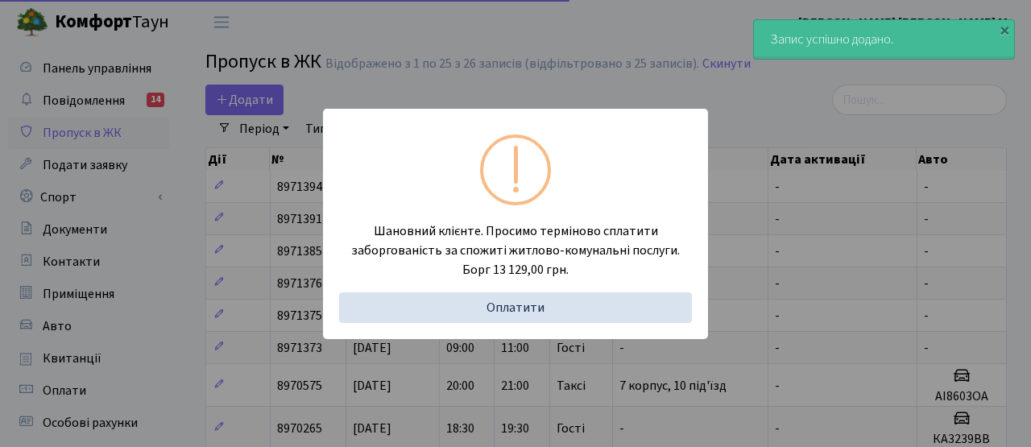
select select "25"
click at [230, 250] on div "Шановний клієнте. Просимо терміново сплатити заборгованість за спожиті житлово-…" at bounding box center [515, 223] width 1031 height 447
